Goal: Check status: Check status

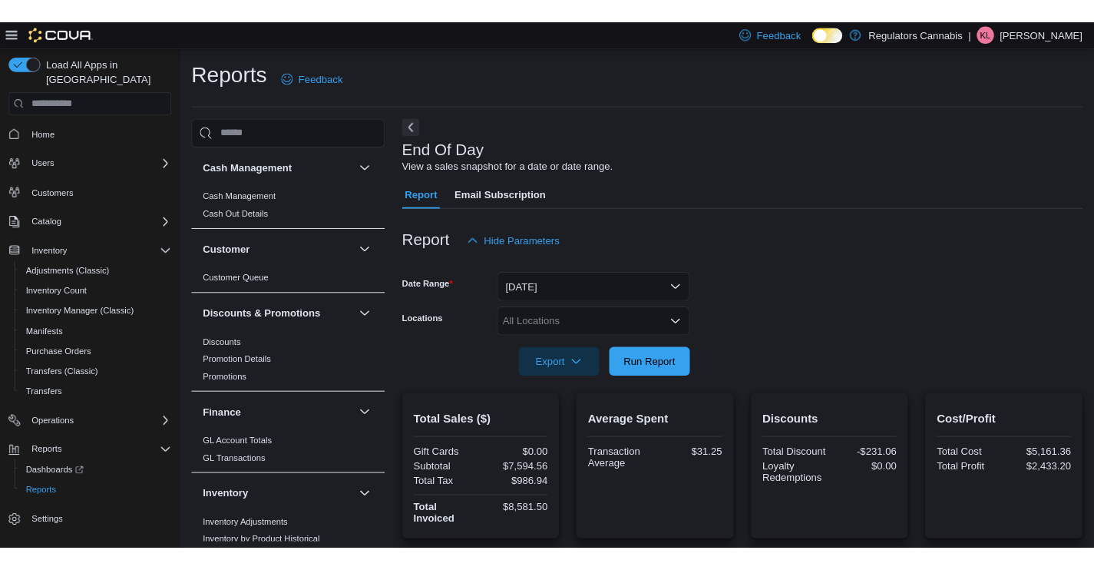
scroll to position [524, 0]
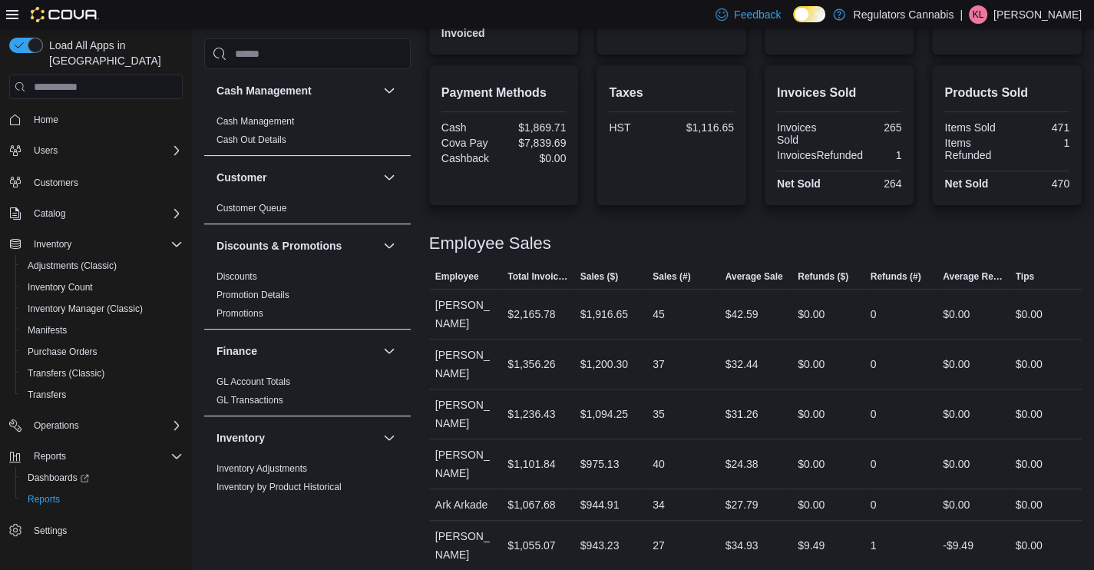
scroll to position [553, 0]
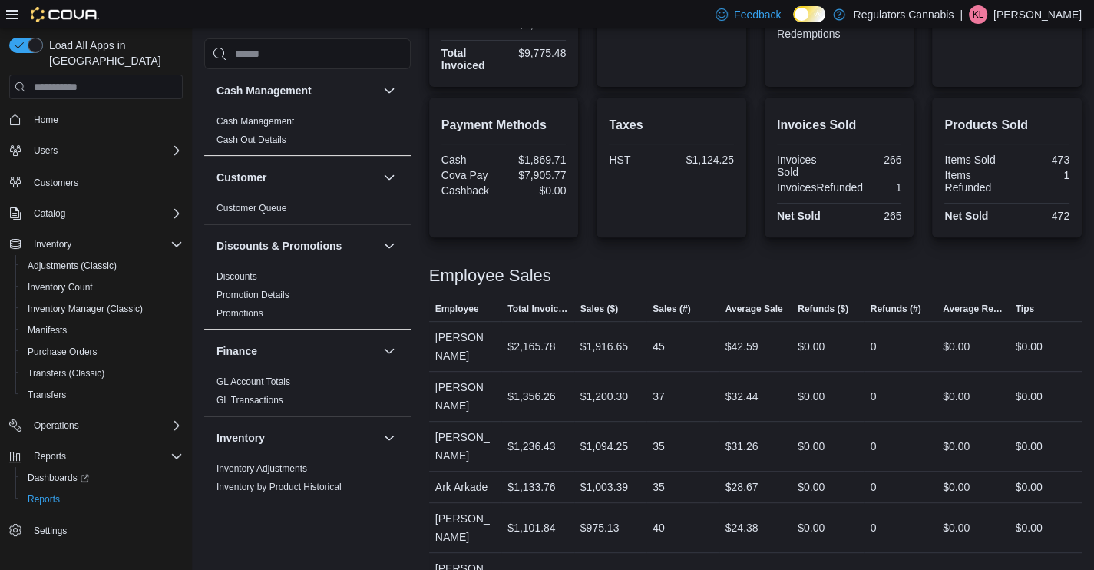
scroll to position [540, 0]
